Goal: Task Accomplishment & Management: Manage account settings

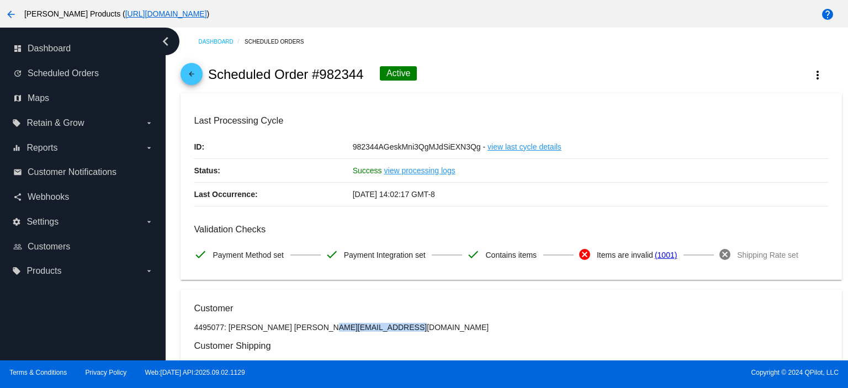
click at [196, 79] on mat-icon "arrow_back" at bounding box center [191, 76] width 13 height 13
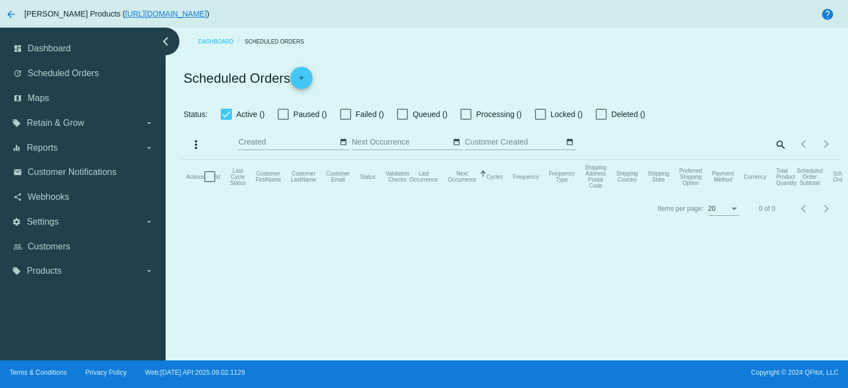
checkbox input "true"
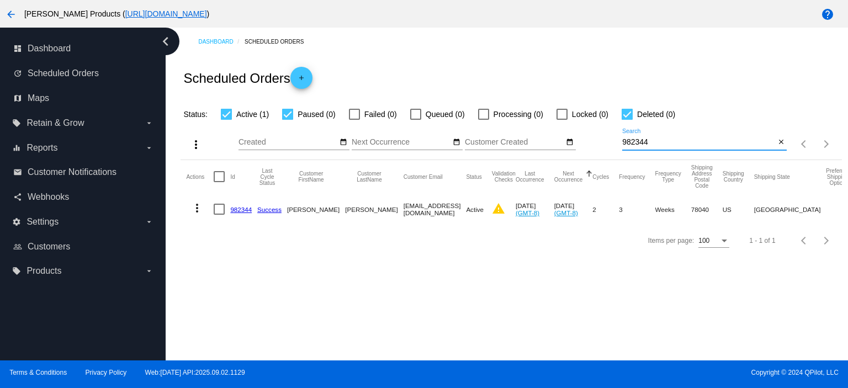
drag, startPoint x: 652, startPoint y: 143, endPoint x: 602, endPoint y: 148, distance: 50.5
click at [602, 148] on div "more_vert Sep Jan Feb Mar [DATE]" at bounding box center [510, 140] width 661 height 39
paste input "[EMAIL_ADDRESS][DOMAIN_NAME]"
type input "[EMAIL_ADDRESS][DOMAIN_NAME]"
click at [245, 208] on link "985362" at bounding box center [241, 209] width 22 height 7
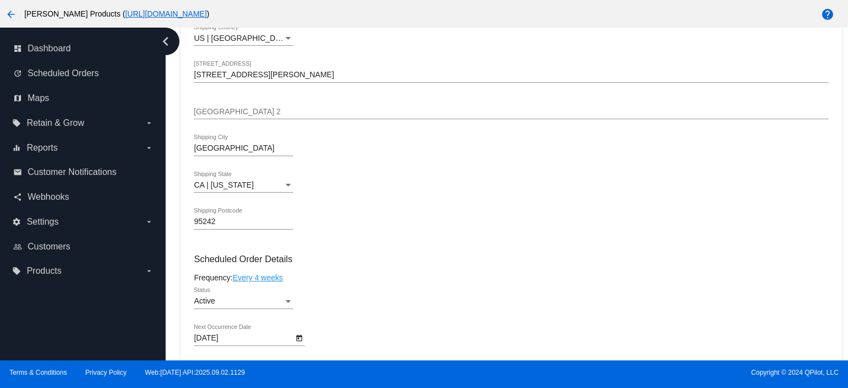
scroll to position [662, 0]
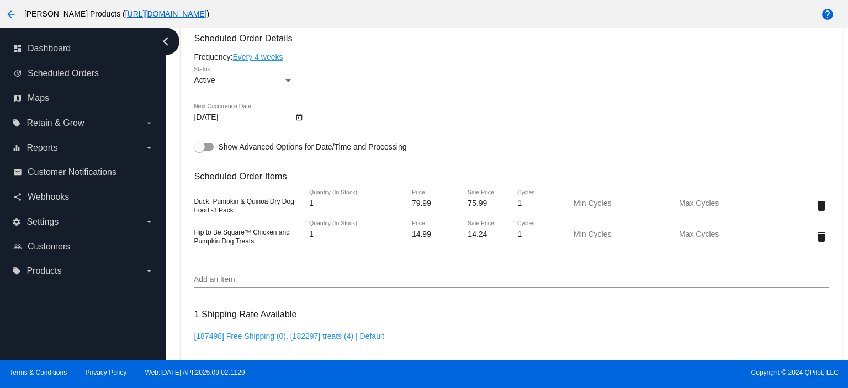
click at [203, 118] on body "arrow_back Lucy Pet Products ( https://www.lucypetproducts.com ) help dashboard…" at bounding box center [424, 194] width 848 height 388
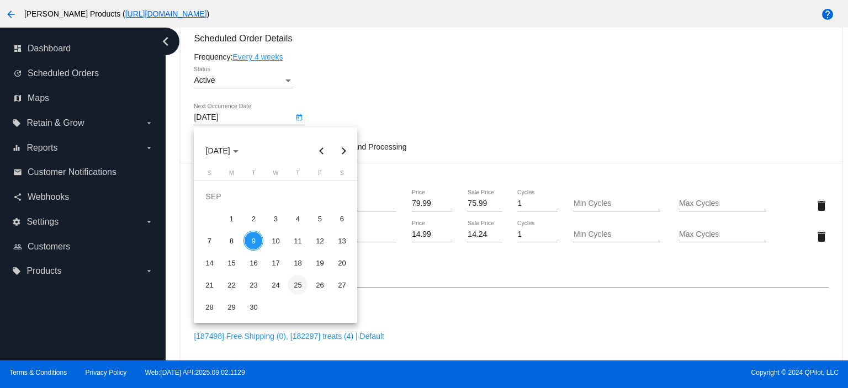
click at [296, 286] on div "25" at bounding box center [298, 285] width 20 height 20
type input "[DATE]"
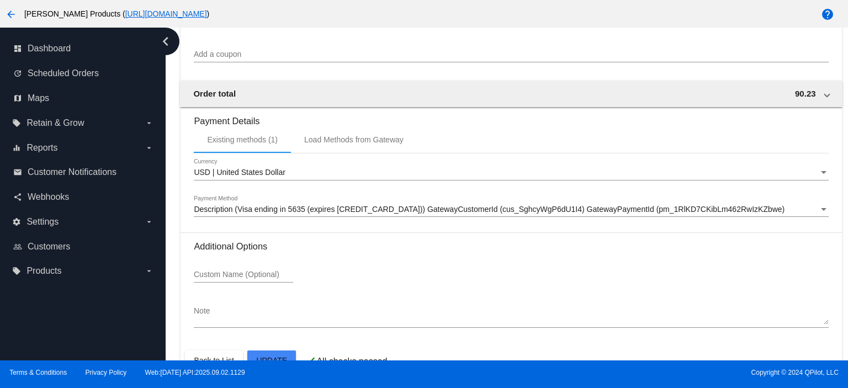
scroll to position [1106, 0]
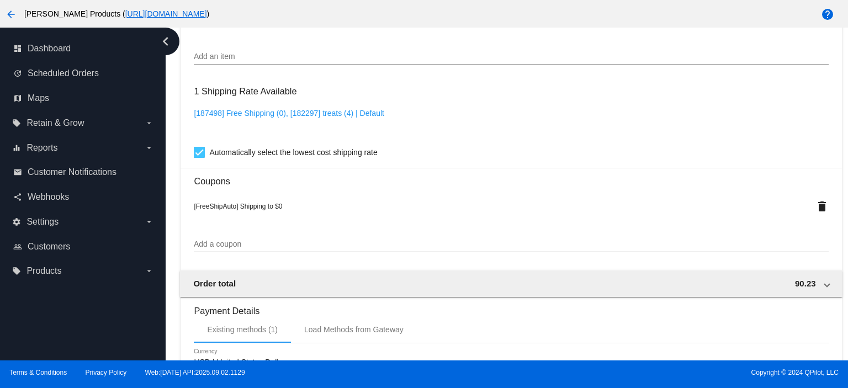
scroll to position [591, 0]
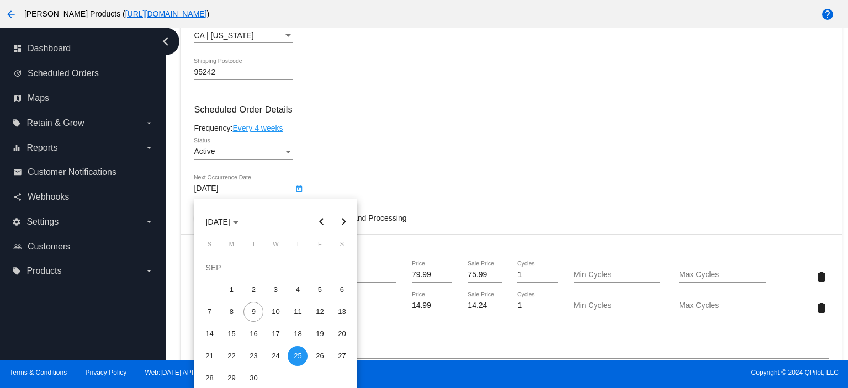
click at [499, 154] on div at bounding box center [424, 194] width 848 height 388
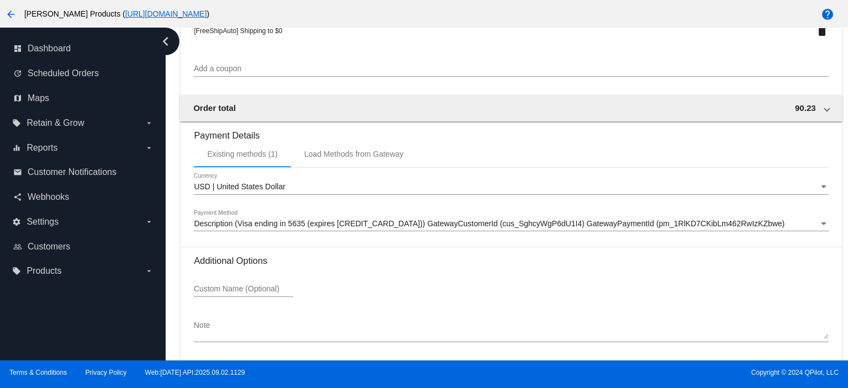
scroll to position [1106, 0]
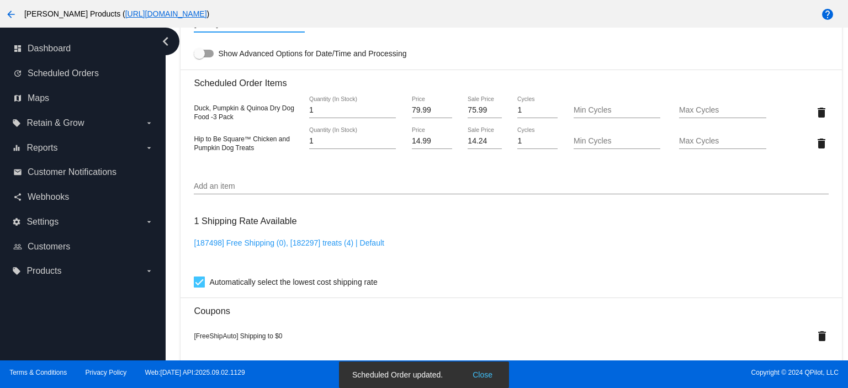
scroll to position [738, 0]
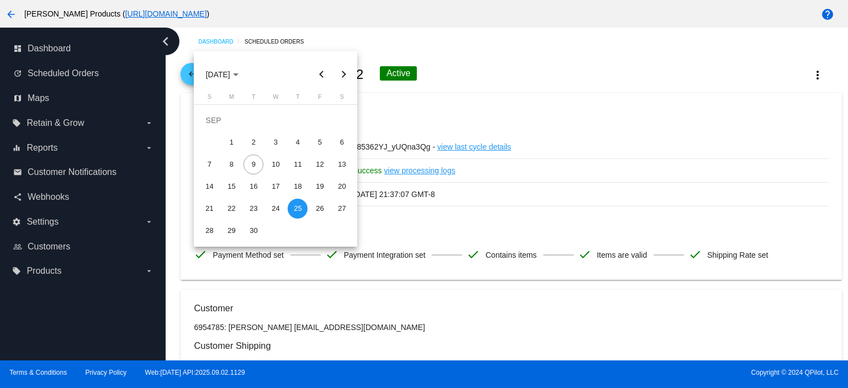
scroll to position [738, 0]
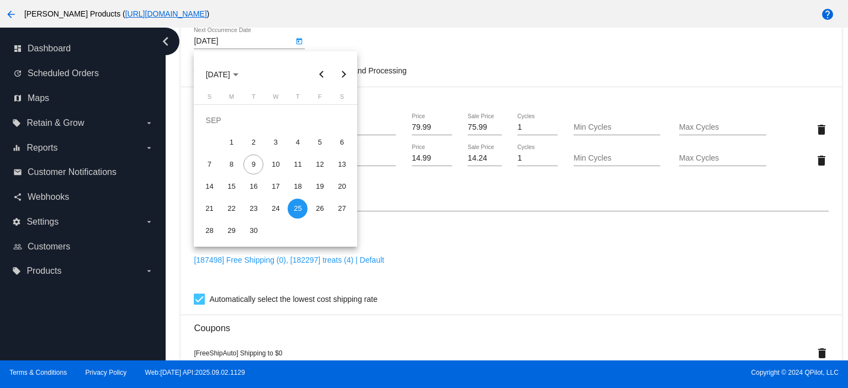
click at [457, 51] on div at bounding box center [424, 194] width 848 height 388
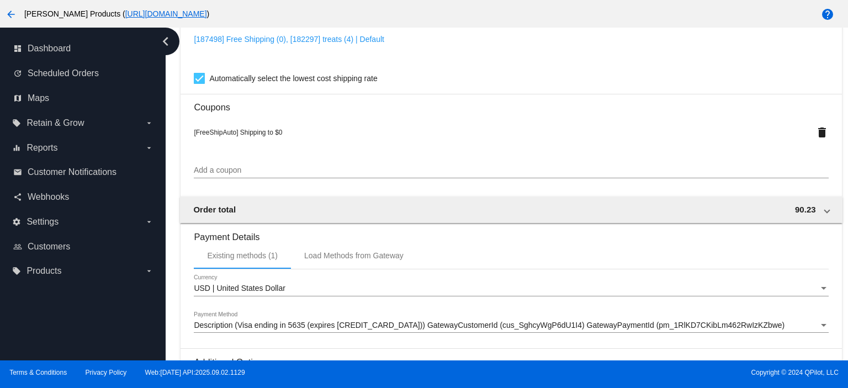
scroll to position [1106, 0]
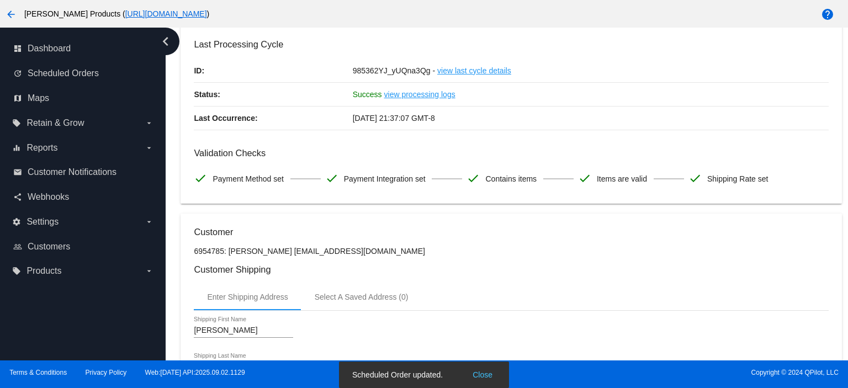
scroll to position [0, 0]
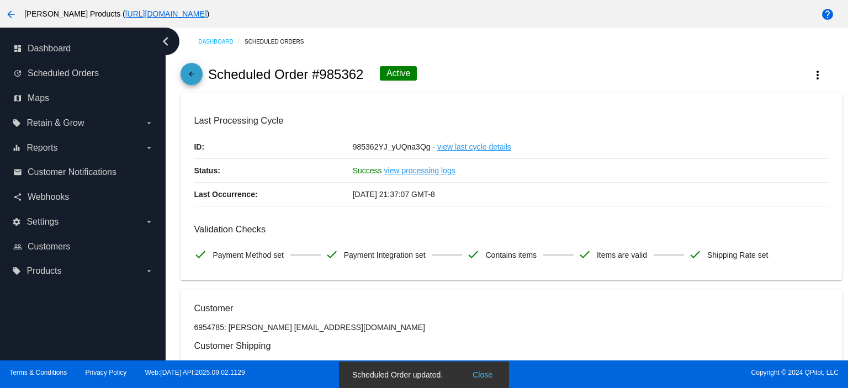
click at [190, 79] on mat-icon "arrow_back" at bounding box center [191, 76] width 13 height 13
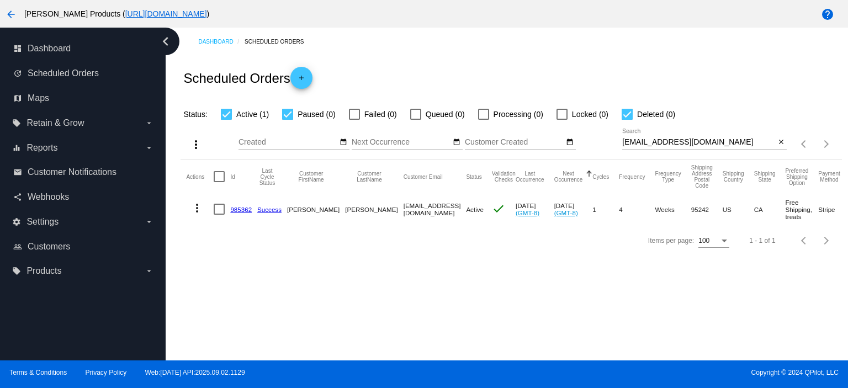
click at [238, 210] on link "985362" at bounding box center [241, 209] width 22 height 7
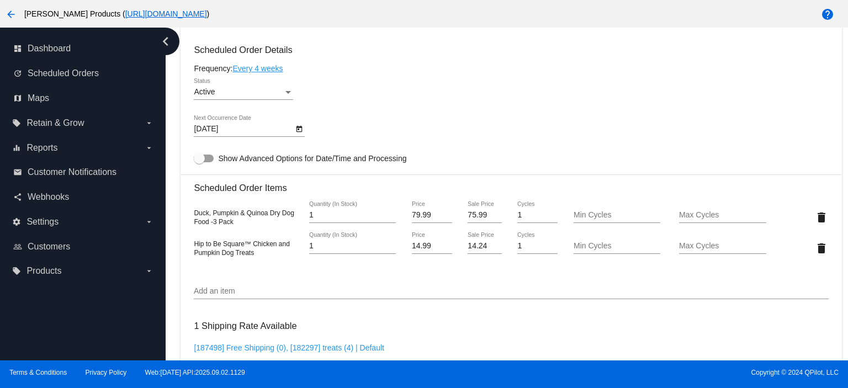
scroll to position [662, 0]
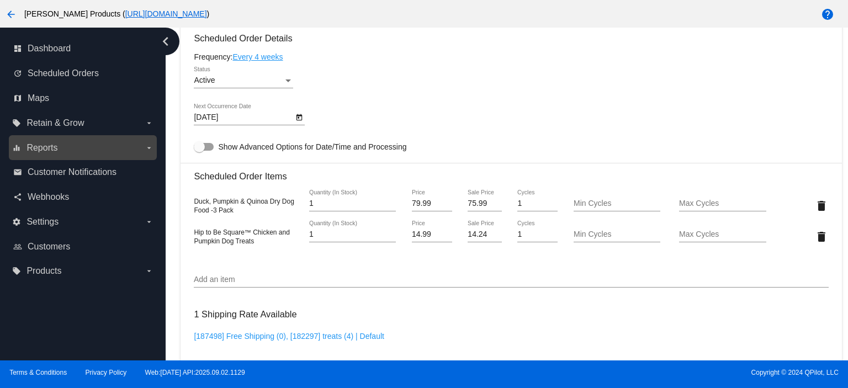
click at [39, 153] on label "equalizer Reports arrow_drop_down" at bounding box center [82, 148] width 141 height 18
click at [0, 0] on input "equalizer Reports arrow_drop_down" at bounding box center [0, 0] width 0 height 0
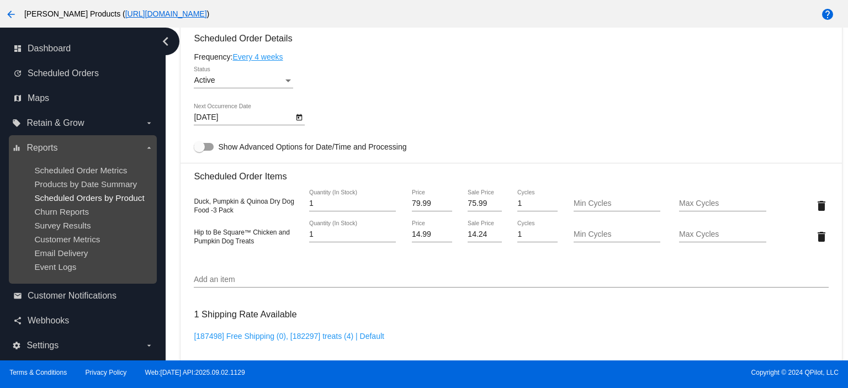
click at [78, 198] on span "Scheduled Orders by Product" at bounding box center [89, 197] width 110 height 9
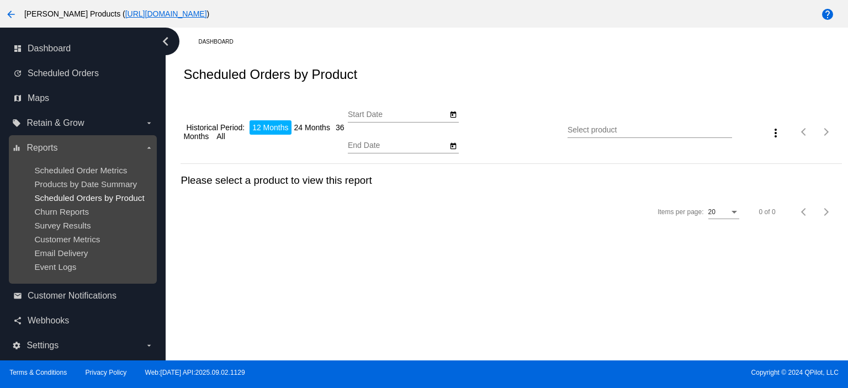
type input "[DATE]"
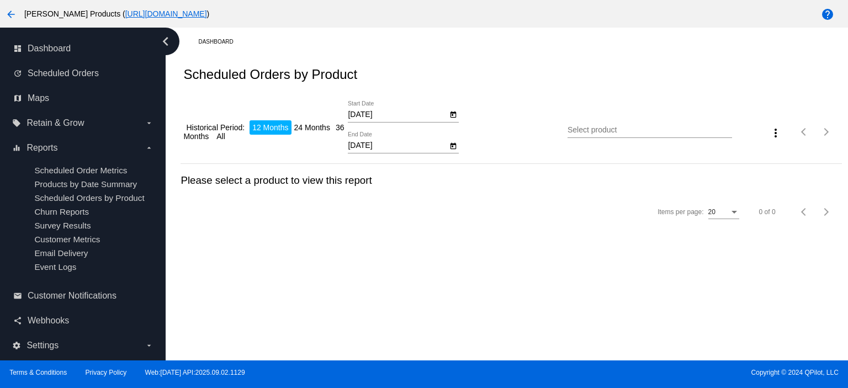
click at [379, 114] on input "[DATE]" at bounding box center [397, 114] width 99 height 9
type input "[DATE]"
click at [379, 145] on input "[DATE]" at bounding box center [397, 145] width 99 height 9
click at [369, 147] on input "9/15-2025" at bounding box center [397, 145] width 99 height 9
click at [368, 147] on input "9/15-2025" at bounding box center [397, 145] width 99 height 9
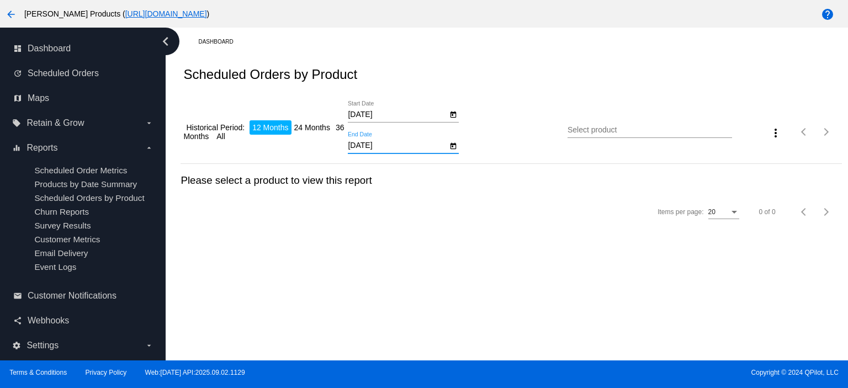
type input "[DATE]"
click at [587, 130] on input "Select product" at bounding box center [649, 130] width 164 height 9
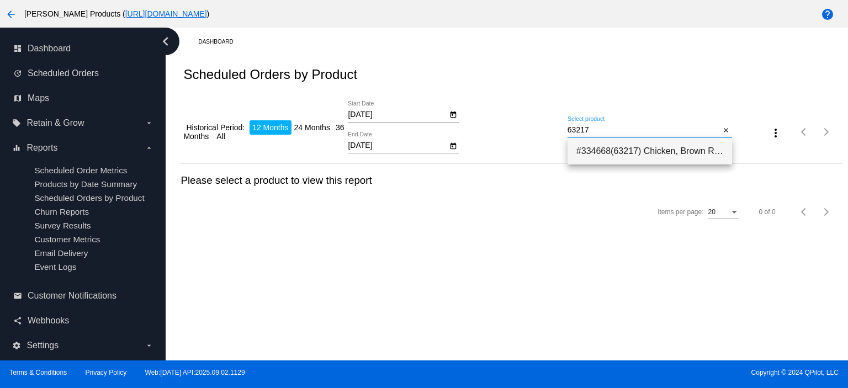
click at [601, 151] on span "#334668(63217) Chicken, Brown Rice & Pumpkin Limited Ingredient Diet Formula 25…" at bounding box center [649, 151] width 147 height 26
type input "Chicken, Brown Rice & Pumpkin Limited Ingredient Diet Formula 25 lb"
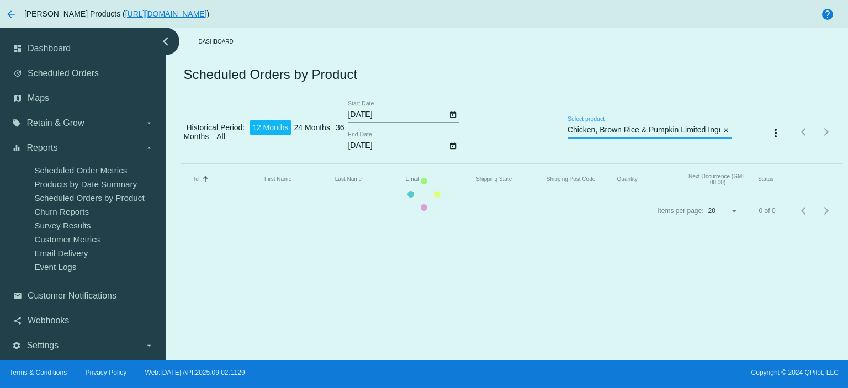
scroll to position [0, 87]
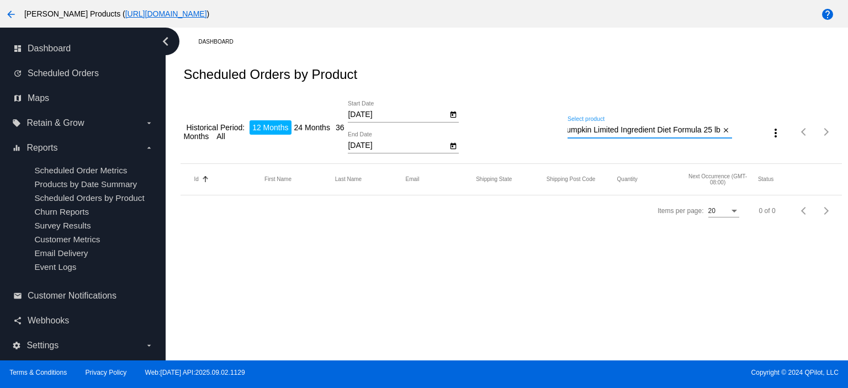
click at [679, 134] on input "Chicken, Brown Rice & Pumpkin Limited Ingredient Diet Formula 25 lb" at bounding box center [643, 130] width 153 height 9
click at [728, 130] on mat-icon "close" at bounding box center [726, 130] width 8 height 9
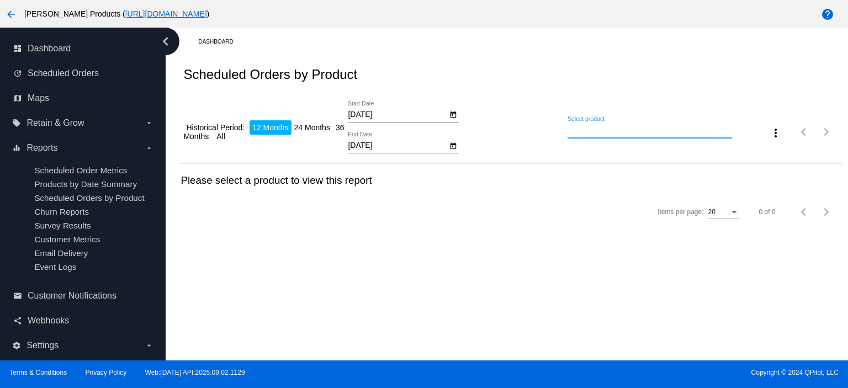
click at [596, 129] on input "Select product" at bounding box center [649, 130] width 164 height 9
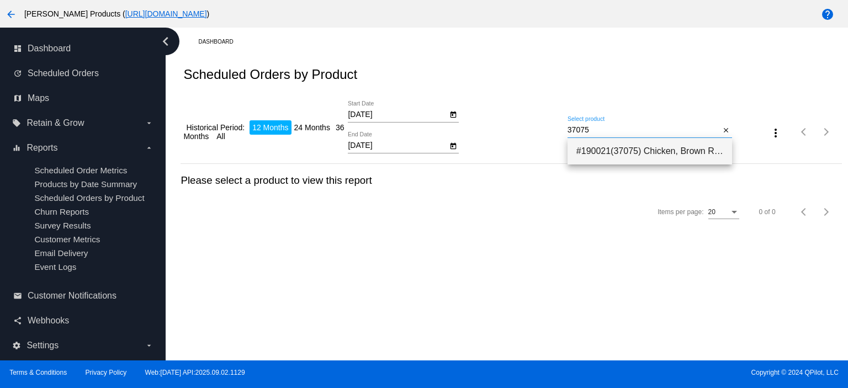
click at [608, 149] on span "#190021(37075) Chicken, Brown Rice & Pumpkin Limited Ingredient Diet Formula Do…" at bounding box center [649, 151] width 147 height 26
type input "Chicken, Brown Rice & Pumpkin Limited Ingredient Diet Formula Dog Food-Exclusiv…"
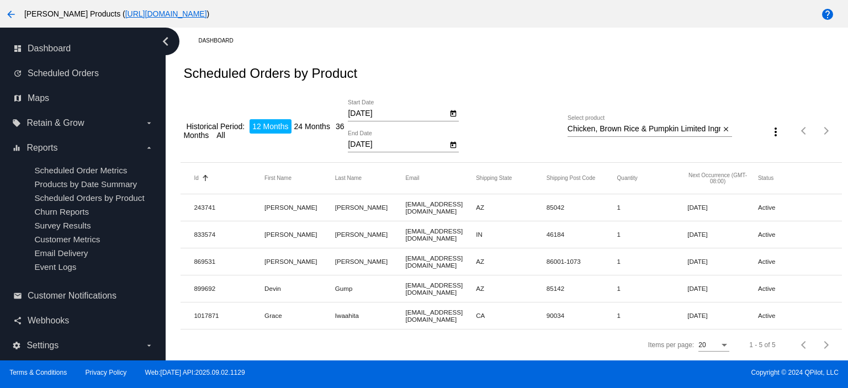
click at [522, 63] on div "Scheduled Orders by Product" at bounding box center [510, 74] width 661 height 38
drag, startPoint x: 194, startPoint y: 200, endPoint x: 216, endPoint y: 201, distance: 22.7
click at [216, 201] on mat-cell "243741" at bounding box center [229, 207] width 71 height 13
click at [769, 125] on mat-icon "more_vert" at bounding box center [775, 131] width 13 height 13
click at [788, 158] on button "file_download Export" at bounding box center [789, 151] width 64 height 26
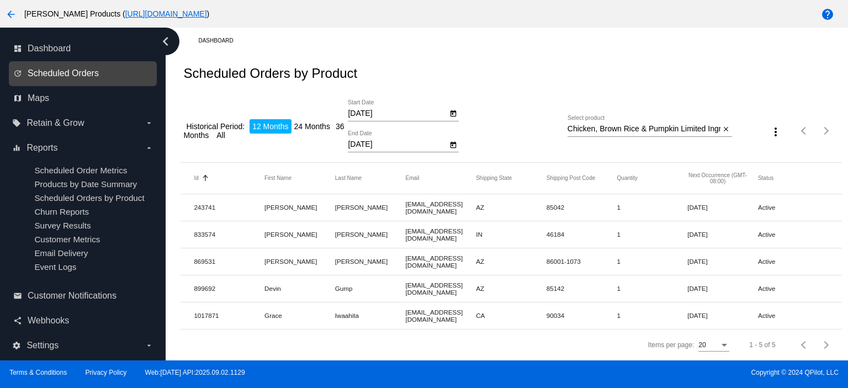
click at [73, 76] on span "Scheduled Orders" at bounding box center [63, 73] width 71 height 10
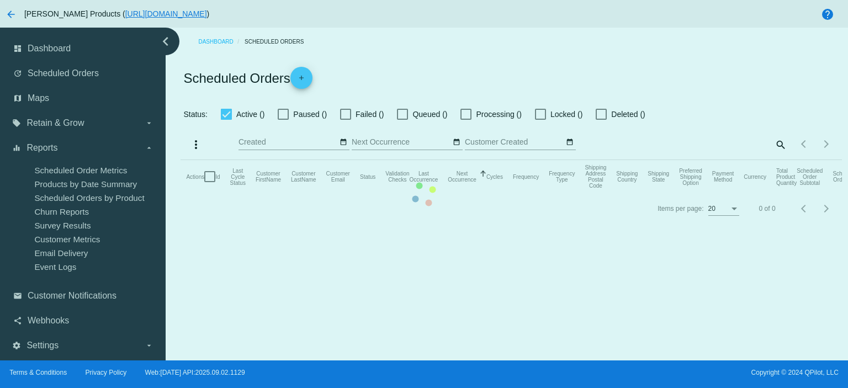
checkbox input "true"
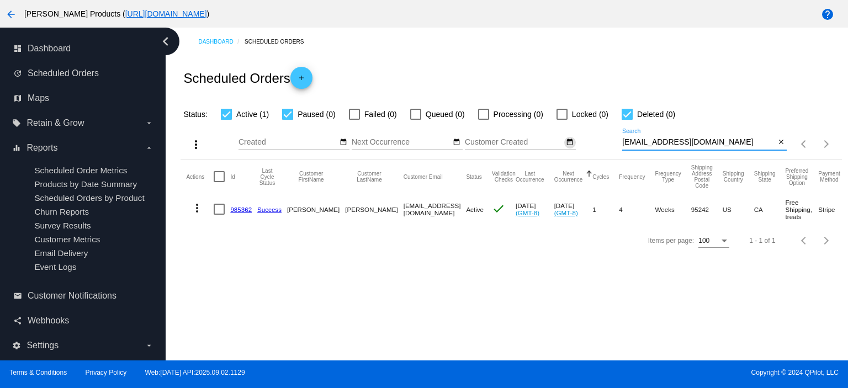
drag, startPoint x: 730, startPoint y: 141, endPoint x: 566, endPoint y: 146, distance: 164.0
click at [552, 145] on div "more_vert Sep Jan Feb Mar [DATE]" at bounding box center [510, 140] width 661 height 39
paste input "stephaniewiersum@hot"
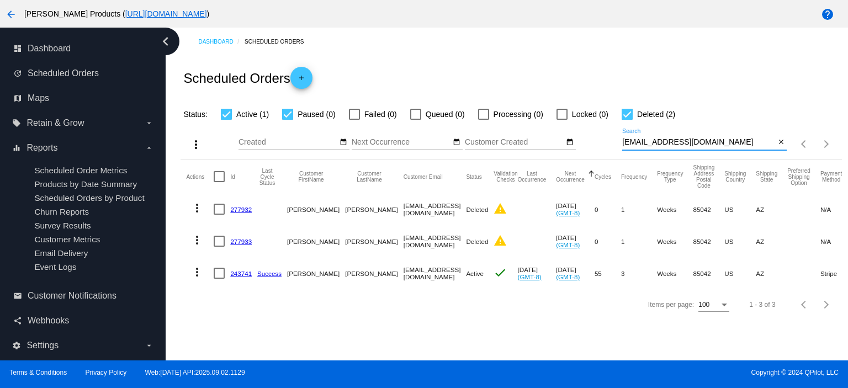
click at [624, 141] on input "[EMAIL_ADDRESS][DOMAIN_NAME]" at bounding box center [698, 142] width 153 height 9
click at [623, 141] on input "[EMAIL_ADDRESS][DOMAIN_NAME]" at bounding box center [698, 142] width 153 height 9
type input "[EMAIL_ADDRESS][DOMAIN_NAME]"
click at [238, 271] on link "243741" at bounding box center [241, 273] width 22 height 7
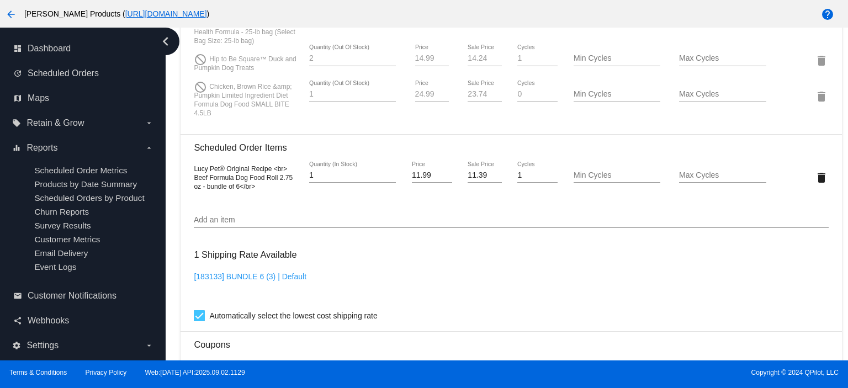
scroll to position [809, 0]
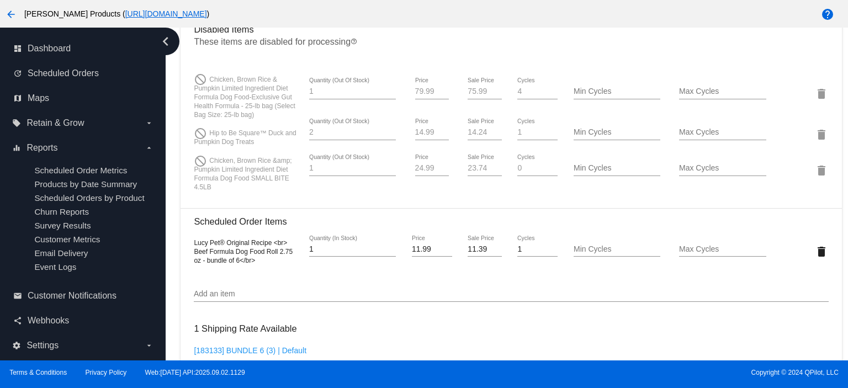
click at [221, 299] on input "Add an item" at bounding box center [511, 294] width 634 height 9
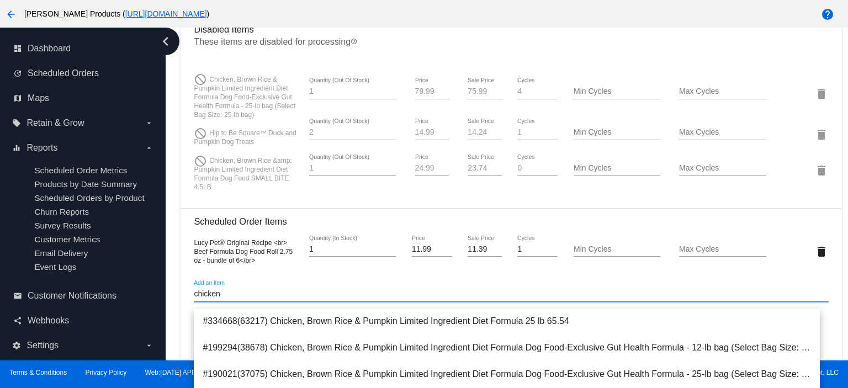
scroll to position [73, 0]
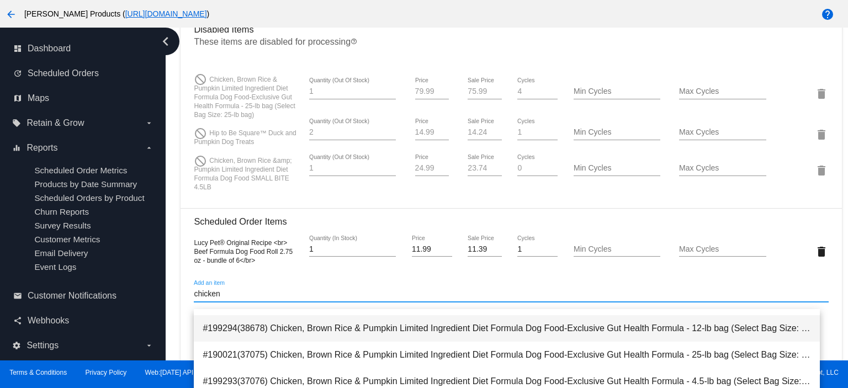
type input "chicken"
click at [636, 331] on span "#199294(38678) Chicken, Brown Rice & Pumpkin Limited Ingredient Diet Formula Do…" at bounding box center [507, 328] width 608 height 26
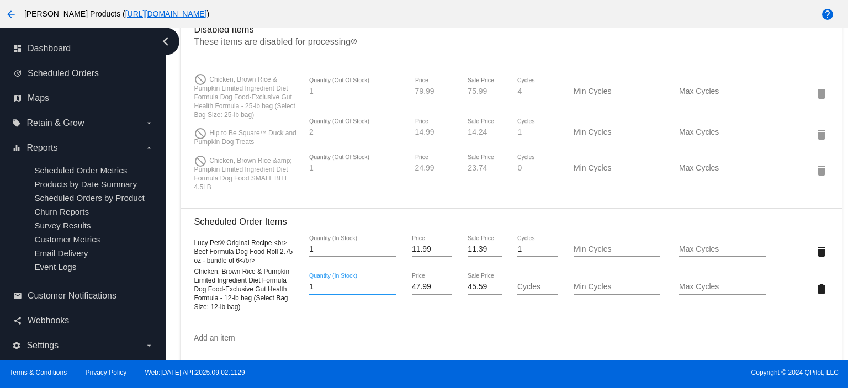
drag, startPoint x: 322, startPoint y: 297, endPoint x: 300, endPoint y: 300, distance: 22.7
click at [300, 300] on div "1 Quantity (In Stock)" at bounding box center [353, 288] width 106 height 31
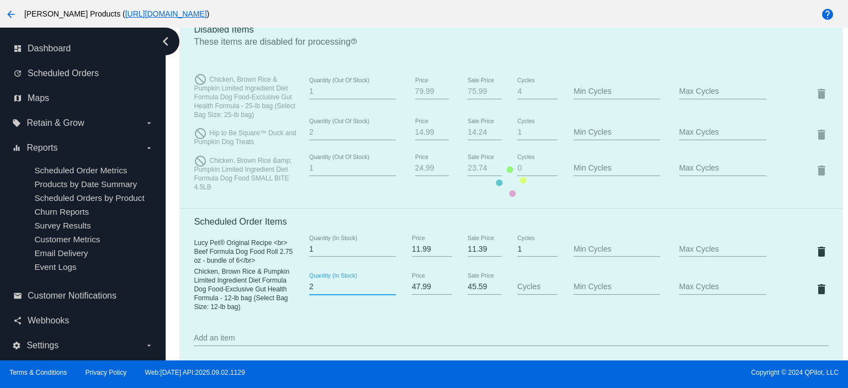
type input "2"
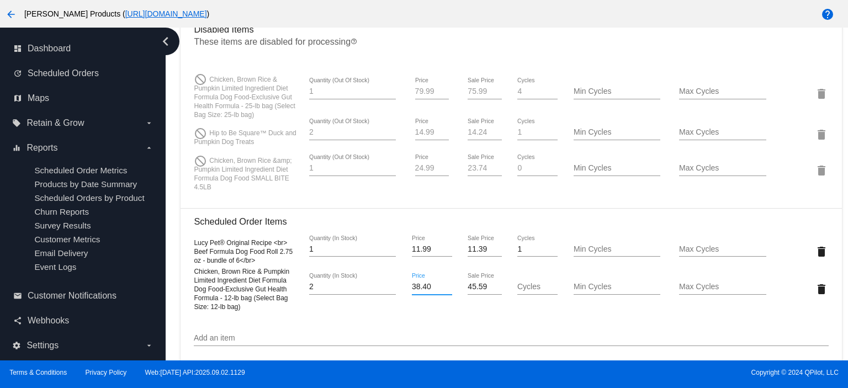
type input "38.40"
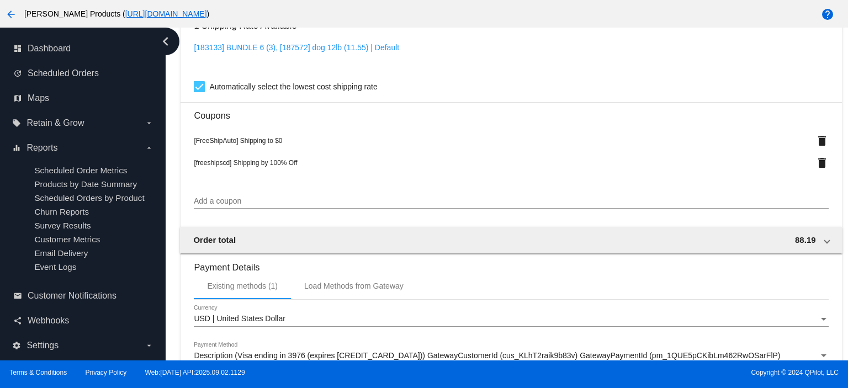
scroll to position [1177, 0]
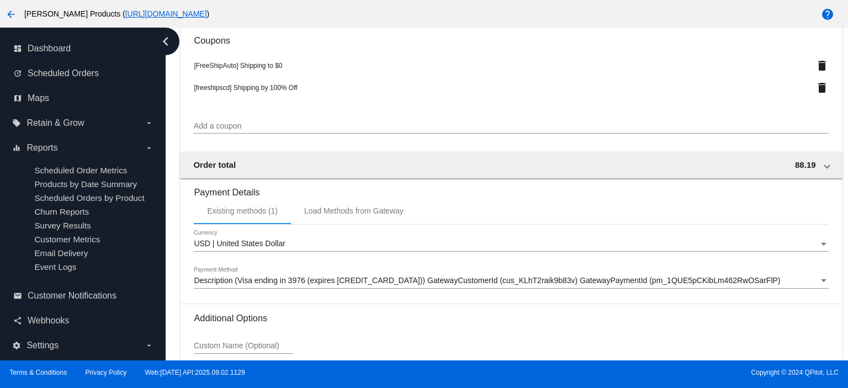
scroll to position [1251, 0]
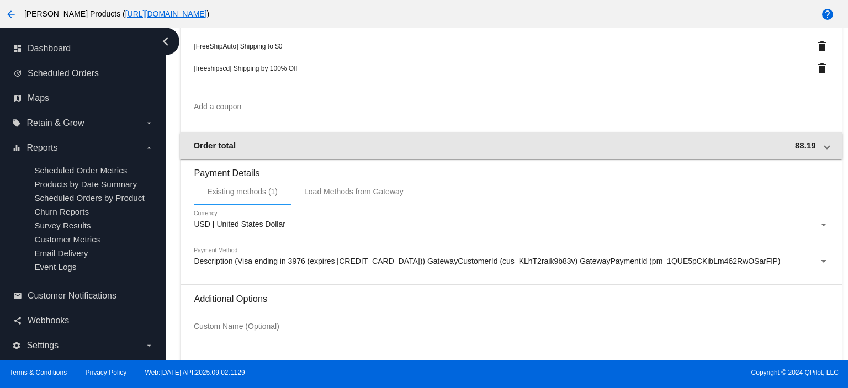
click at [817, 159] on mat-expansion-panel-header "Order total 88.19" at bounding box center [511, 145] width 662 height 26
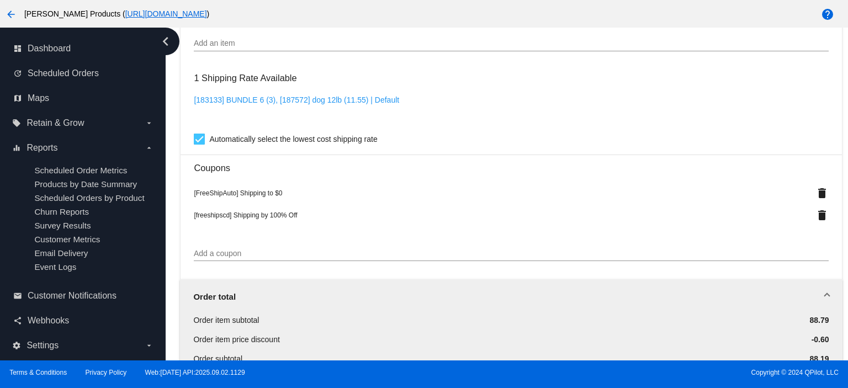
scroll to position [1030, 0]
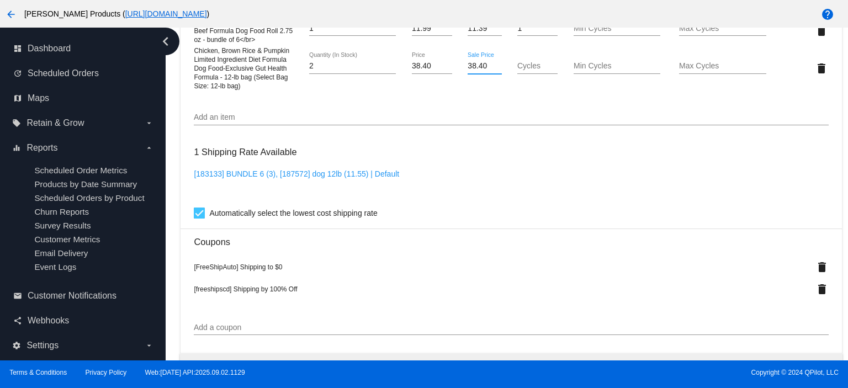
drag, startPoint x: 483, startPoint y: 73, endPoint x: 446, endPoint y: 68, distance: 37.3
click at [458, 70] on div "38.40 Sale Price" at bounding box center [484, 67] width 53 height 31
type input "36.48"
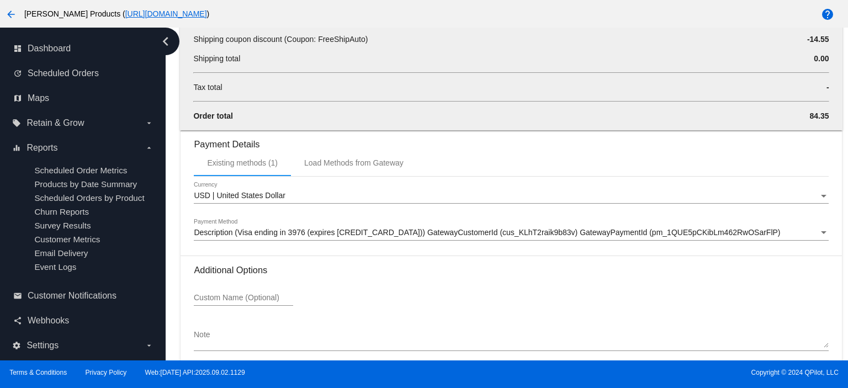
scroll to position [1532, 0]
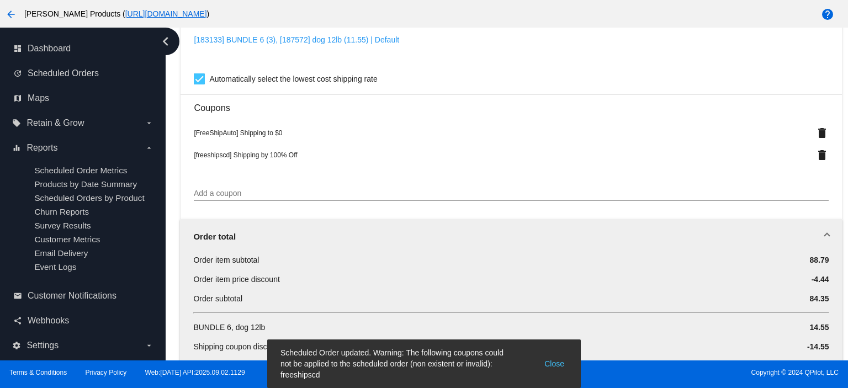
scroll to position [1017, 0]
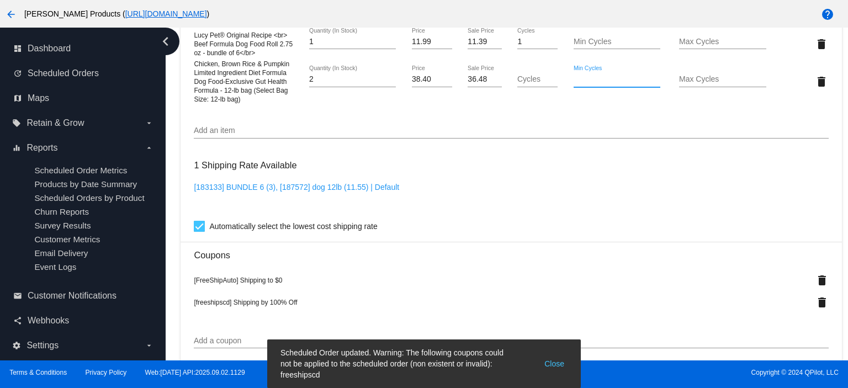
click at [519, 86] on mat-card "Customer 933717: [PERSON_NAME] [EMAIL_ADDRESS][DOMAIN_NAME] Customer Shipping E…" at bounding box center [510, 69] width 661 height 1593
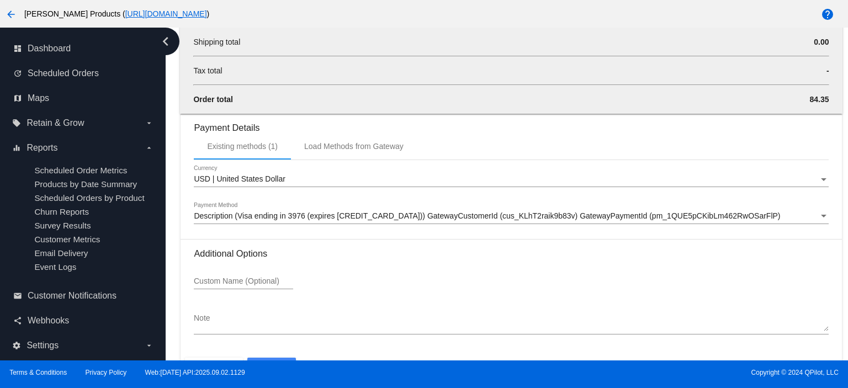
scroll to position [1532, 0]
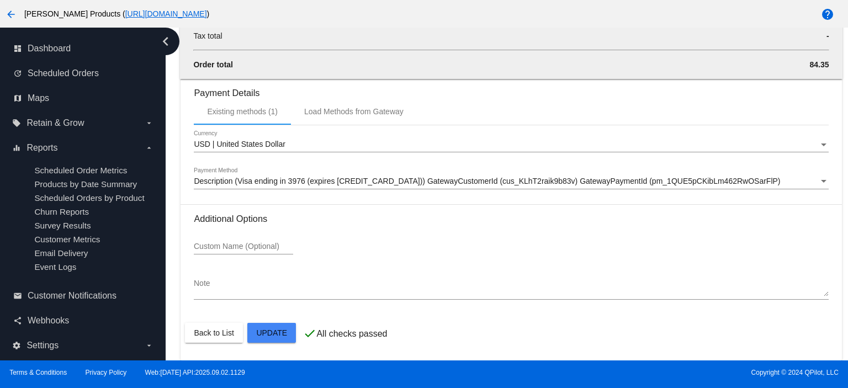
type input "1"
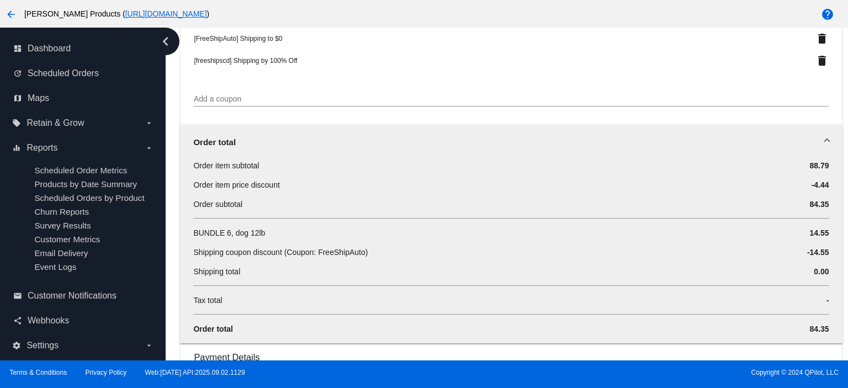
scroll to position [1237, 0]
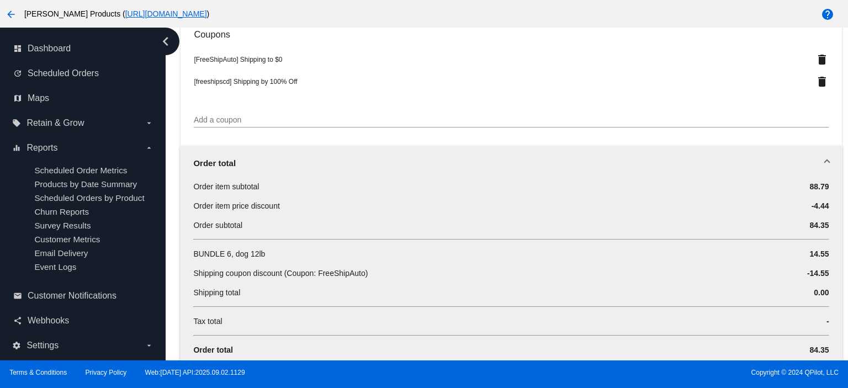
click at [820, 172] on mat-expansion-panel-header "Order total" at bounding box center [511, 163] width 662 height 35
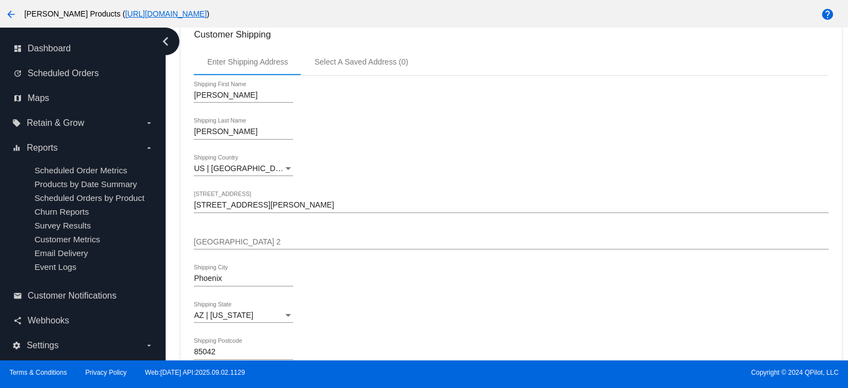
scroll to position [281, 0]
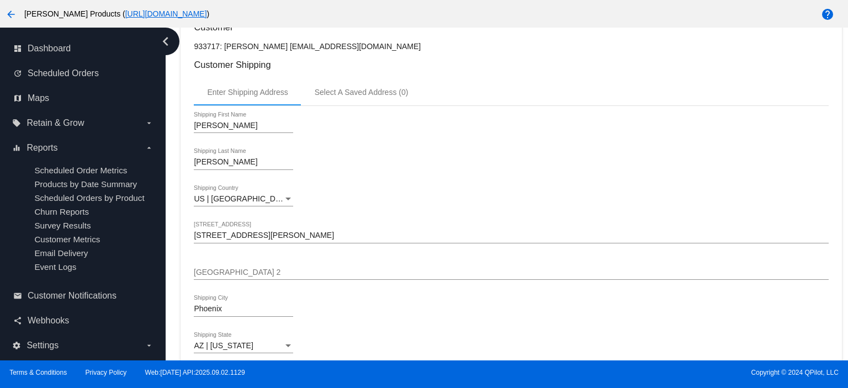
drag, startPoint x: 294, startPoint y: 44, endPoint x: 406, endPoint y: 46, distance: 112.0
click at [407, 46] on p "933717: [PERSON_NAME] [EMAIL_ADDRESS][DOMAIN_NAME]" at bounding box center [511, 46] width 634 height 9
copy p "[EMAIL_ADDRESS][DOMAIN_NAME]"
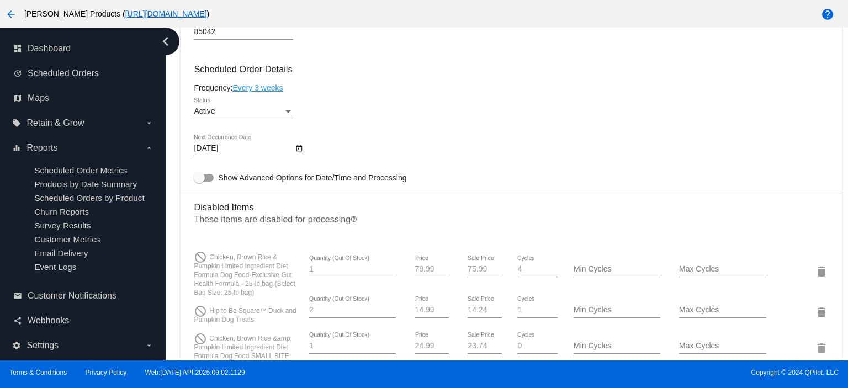
scroll to position [722, 0]
